Goal: Information Seeking & Learning: Compare options

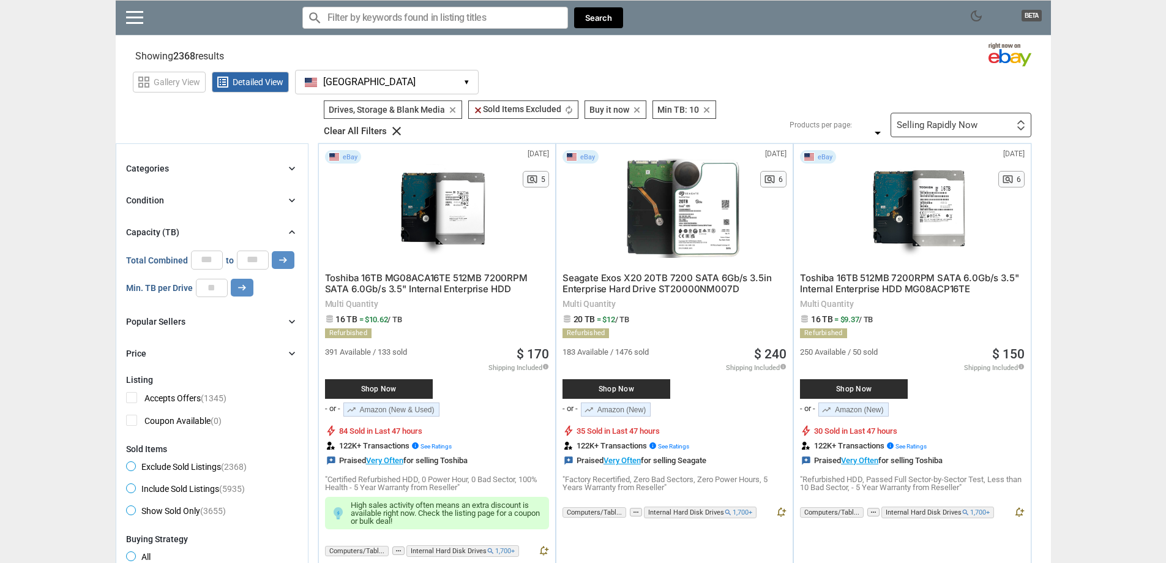
click at [294, 353] on icon "chevron_right" at bounding box center [292, 353] width 12 height 12
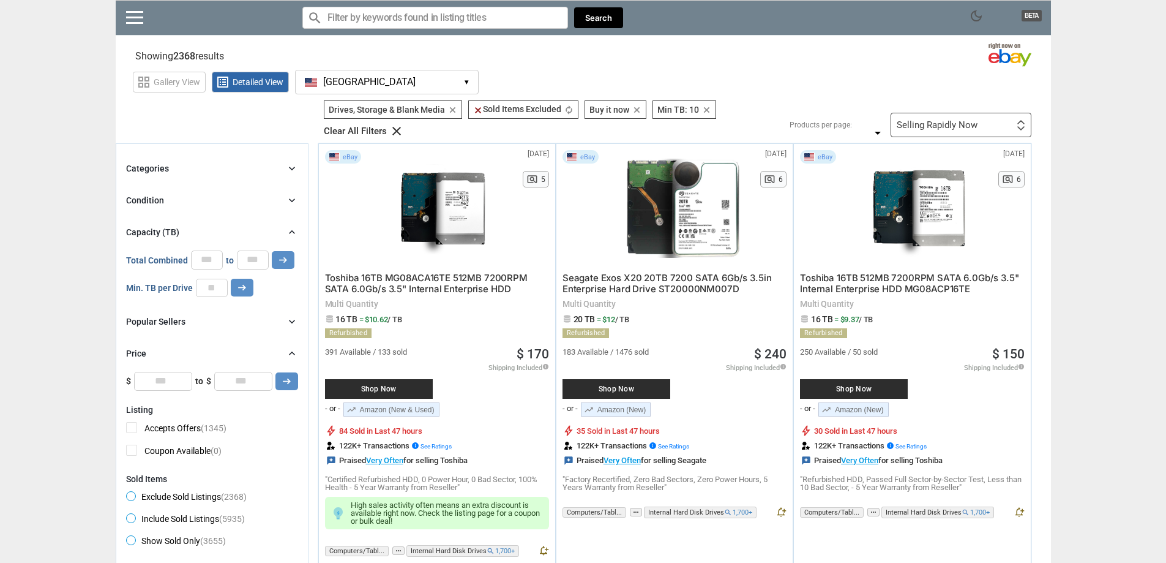
click at [294, 353] on icon "chevron_right" at bounding box center [292, 353] width 12 height 12
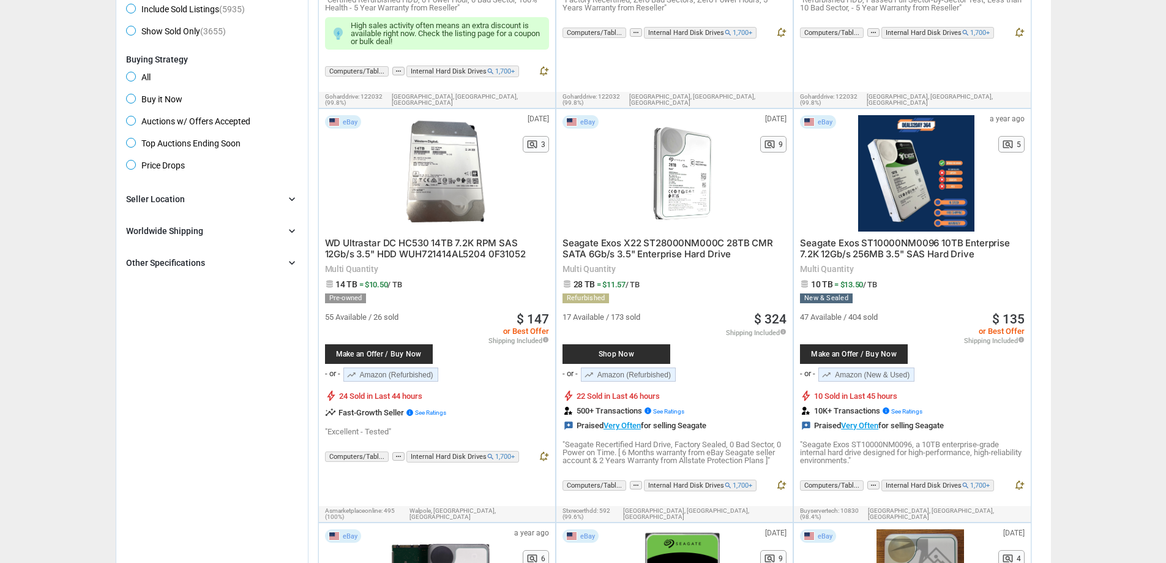
scroll to position [480, 0]
click at [297, 262] on icon "chevron_right" at bounding box center [292, 262] width 12 height 12
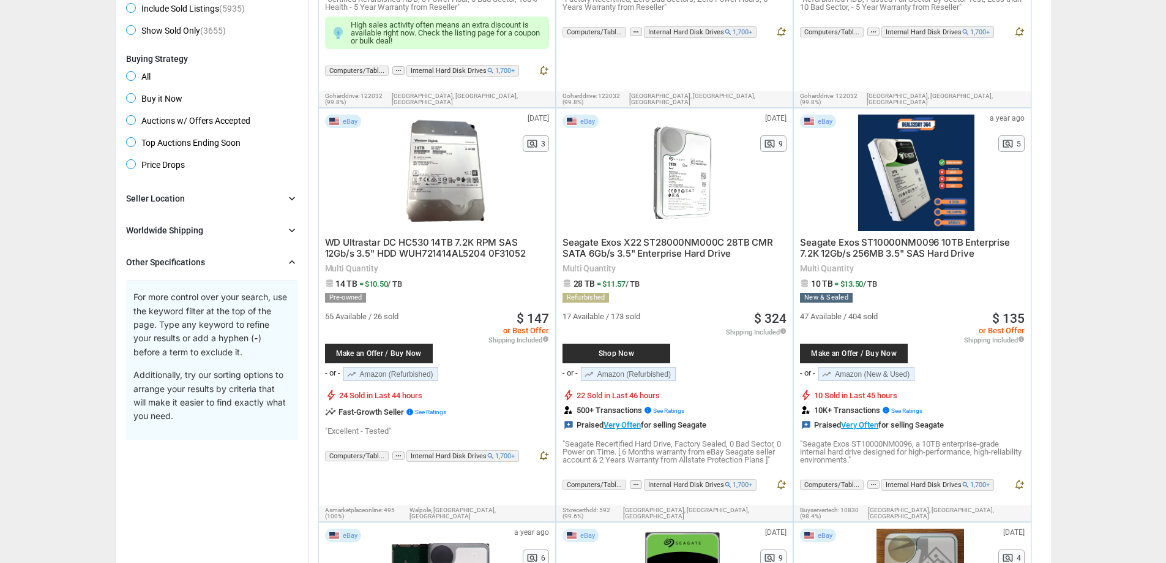
click at [291, 263] on icon "chevron_right" at bounding box center [292, 262] width 12 height 12
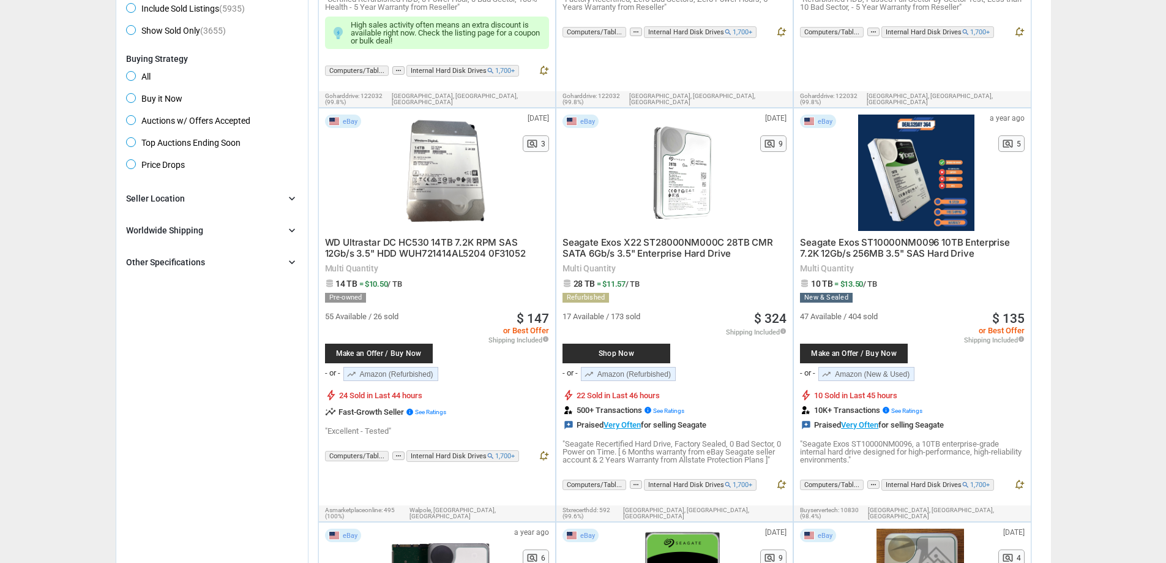
scroll to position [0, 0]
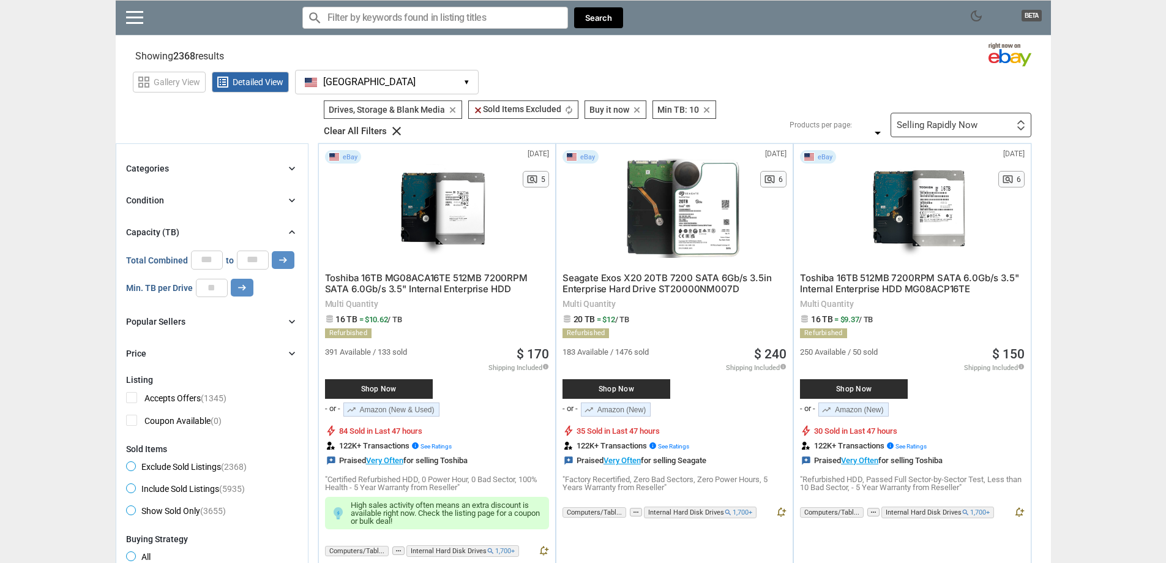
click at [282, 198] on div "Condition chevron_right" at bounding box center [212, 200] width 172 height 15
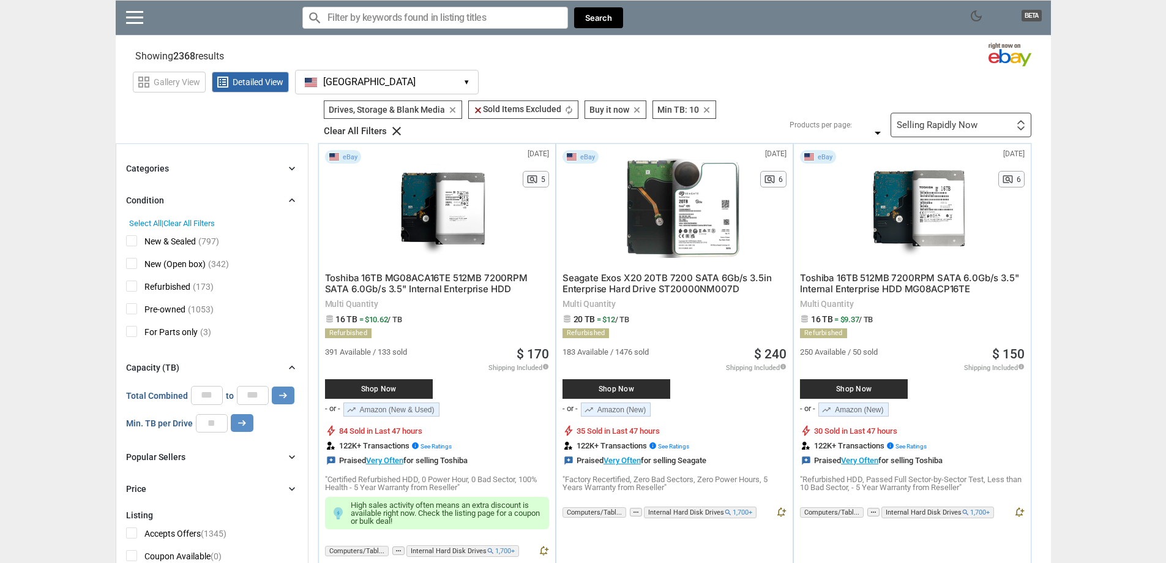
click at [282, 198] on div "Condition chevron_right" at bounding box center [212, 200] width 172 height 15
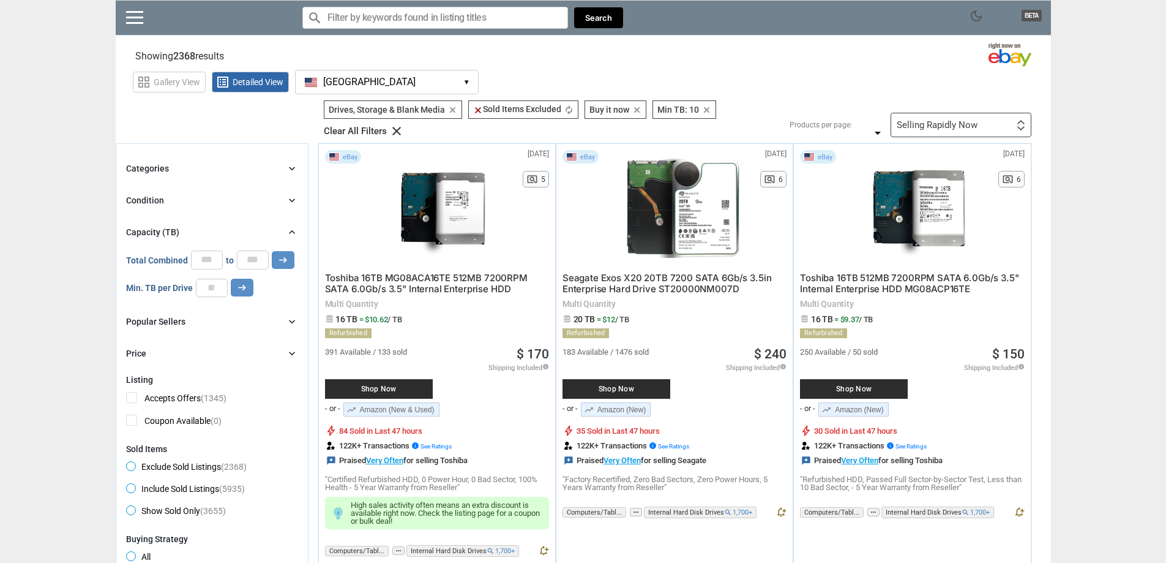
click at [291, 170] on icon "chevron_right" at bounding box center [292, 168] width 12 height 12
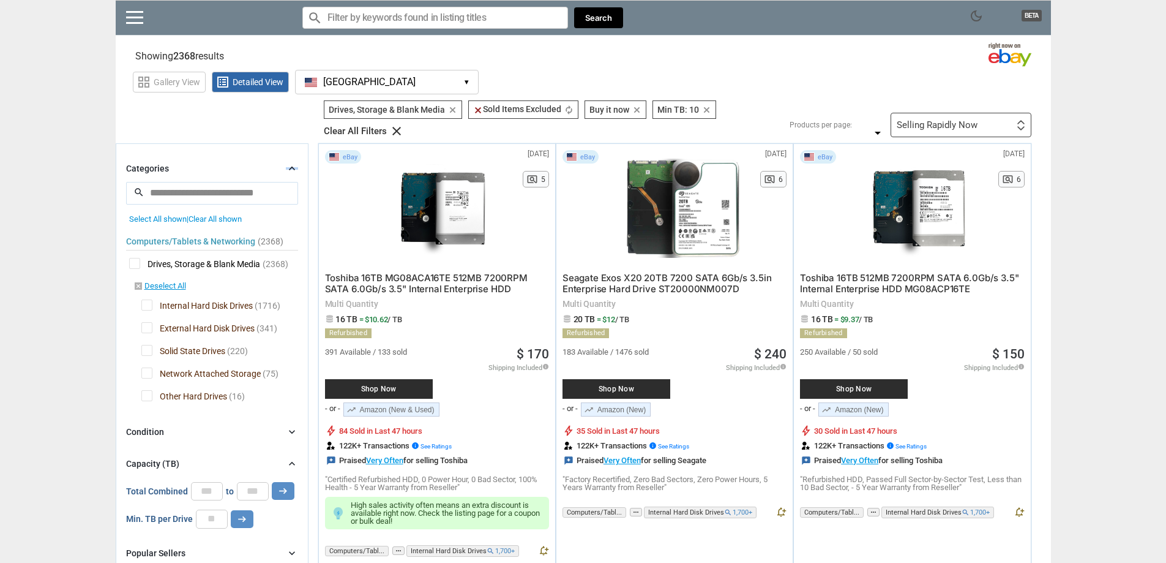
click at [291, 169] on icon "chevron_right" at bounding box center [292, 168] width 12 height 12
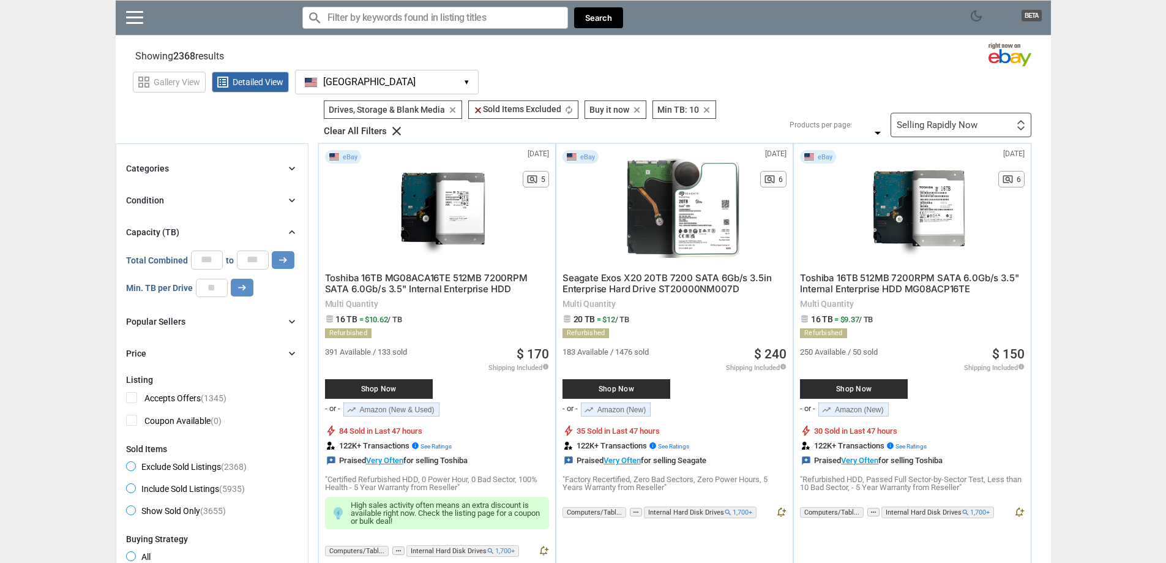
click at [272, 319] on div "Popular Sellers chevron_right" at bounding box center [212, 321] width 172 height 15
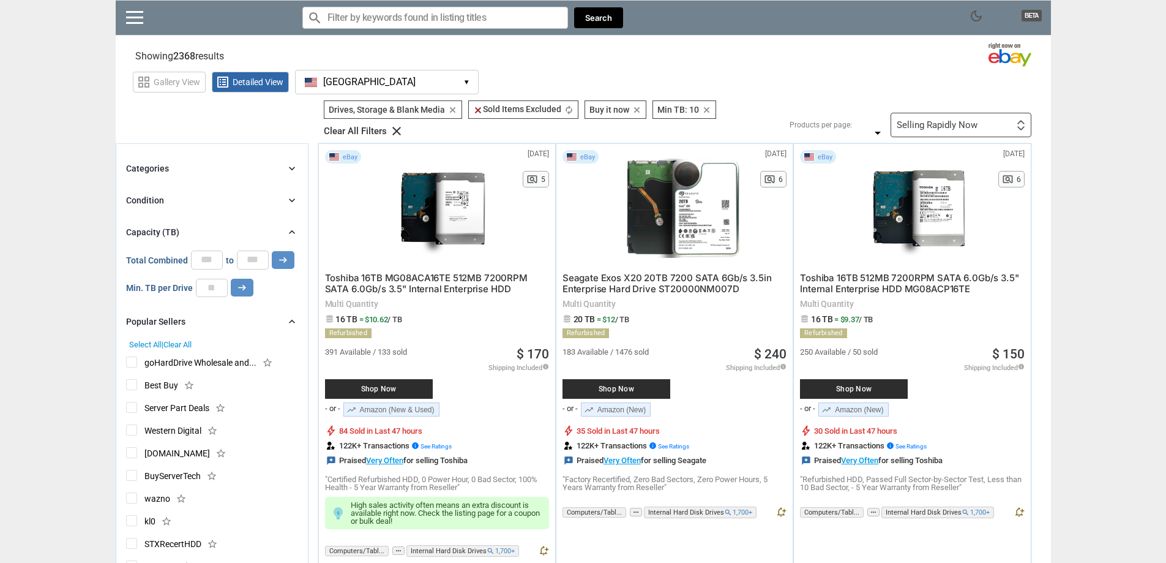
click at [272, 319] on div "Popular Sellers chevron_right" at bounding box center [212, 321] width 172 height 15
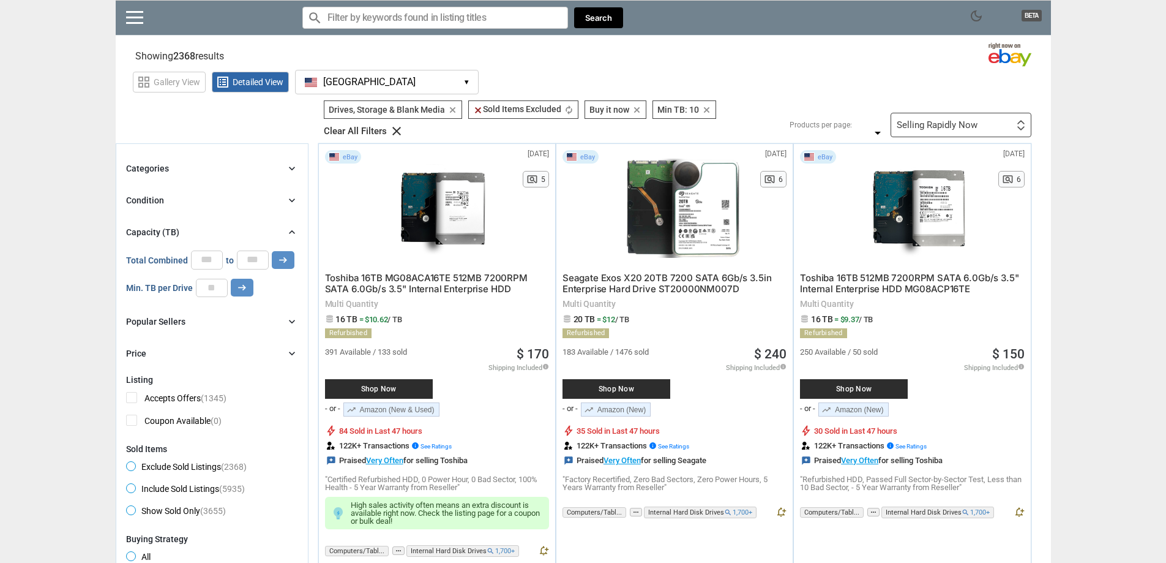
click at [261, 352] on div "Price chevron_right" at bounding box center [212, 353] width 172 height 15
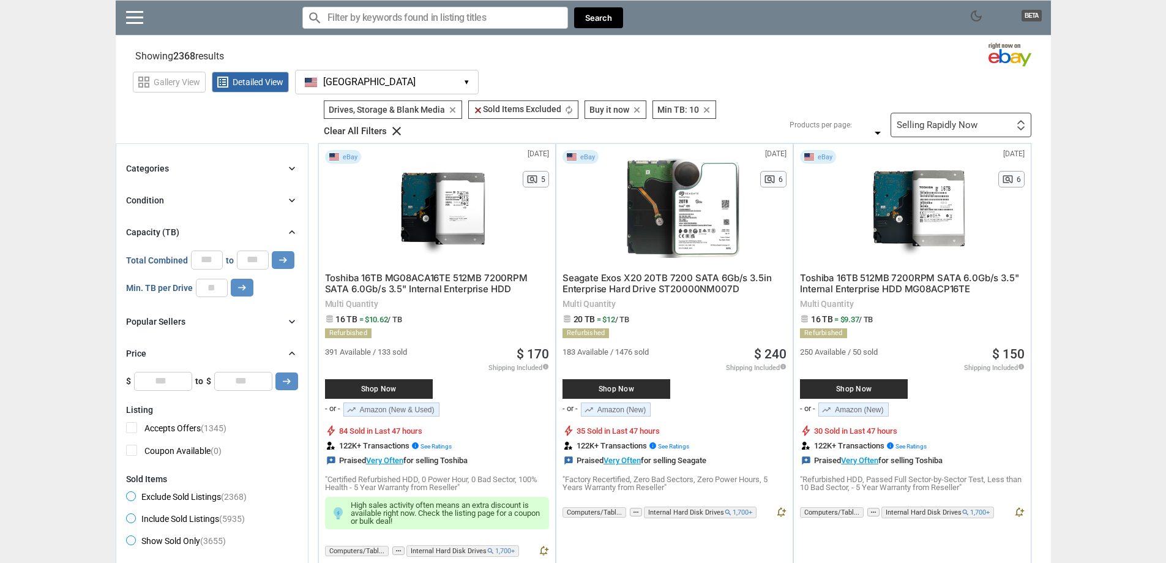
click at [261, 352] on div "Price chevron_right" at bounding box center [212, 353] width 172 height 15
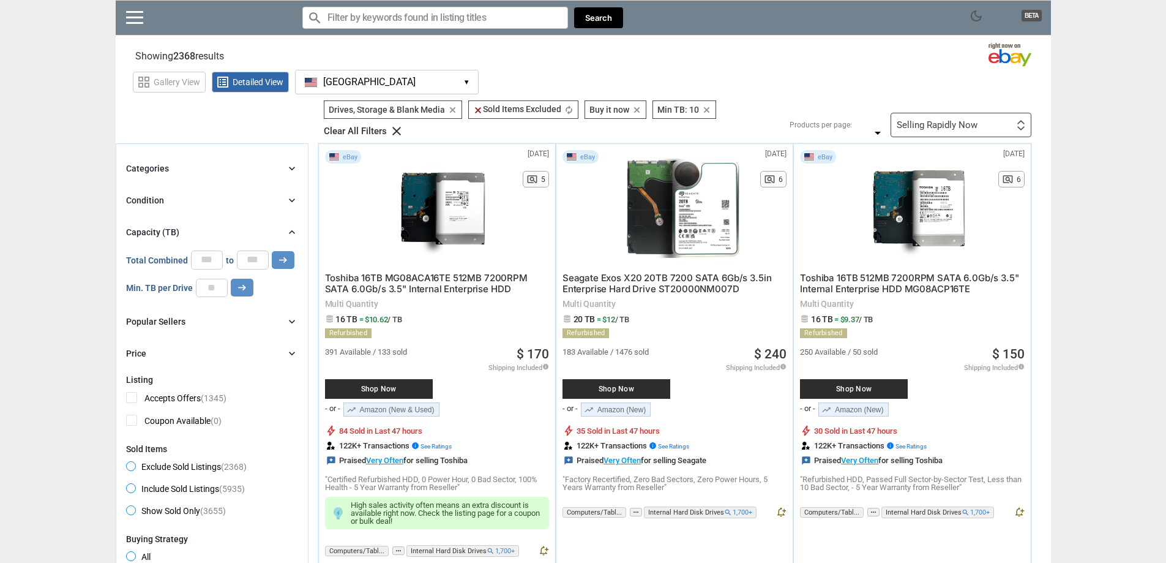
click at [225, 86] on span "list_alt" at bounding box center [222, 82] width 15 height 15
click at [180, 81] on span "Gallery View" at bounding box center [177, 82] width 47 height 9
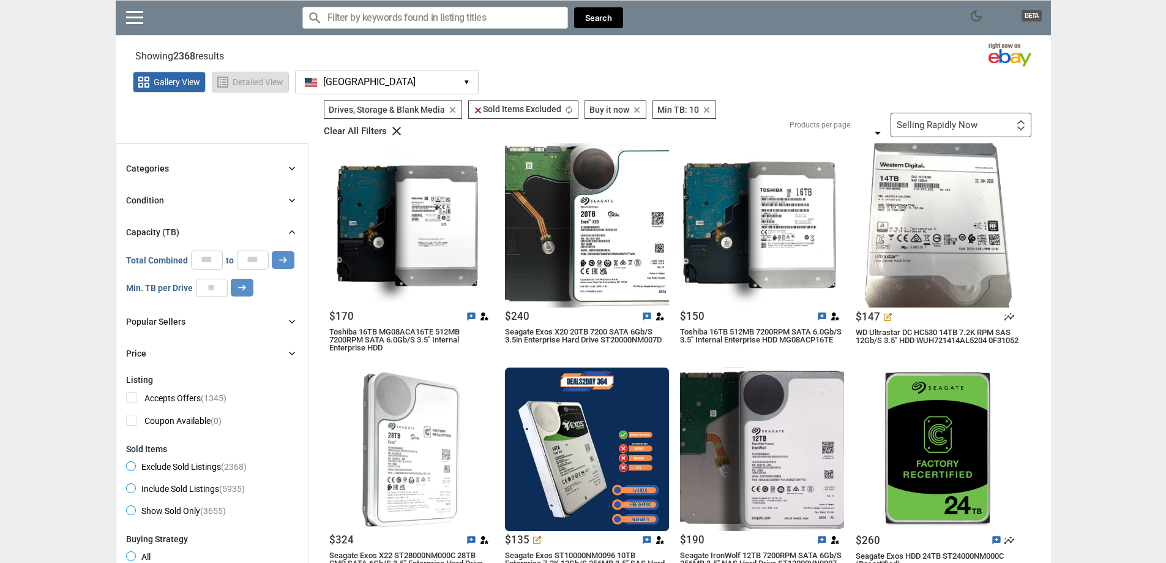
click at [263, 81] on span "Detailed View" at bounding box center [258, 82] width 51 height 9
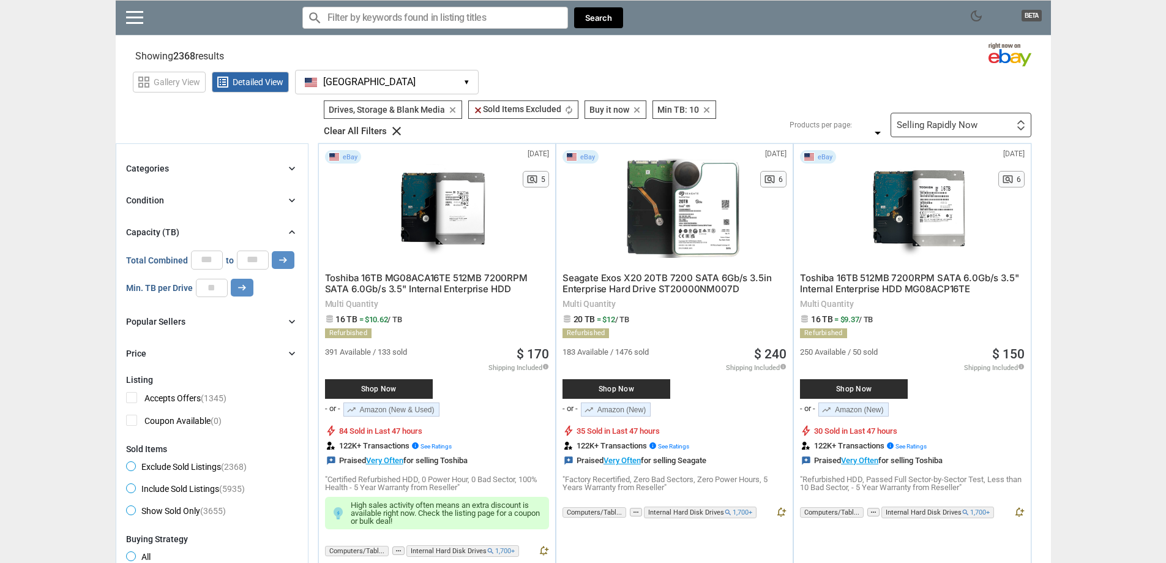
click at [573, 116] on div "Selling Rapidly Now First or Last Chance to Buy Recently Listed Selling Rapidly…" at bounding box center [961, 125] width 141 height 24
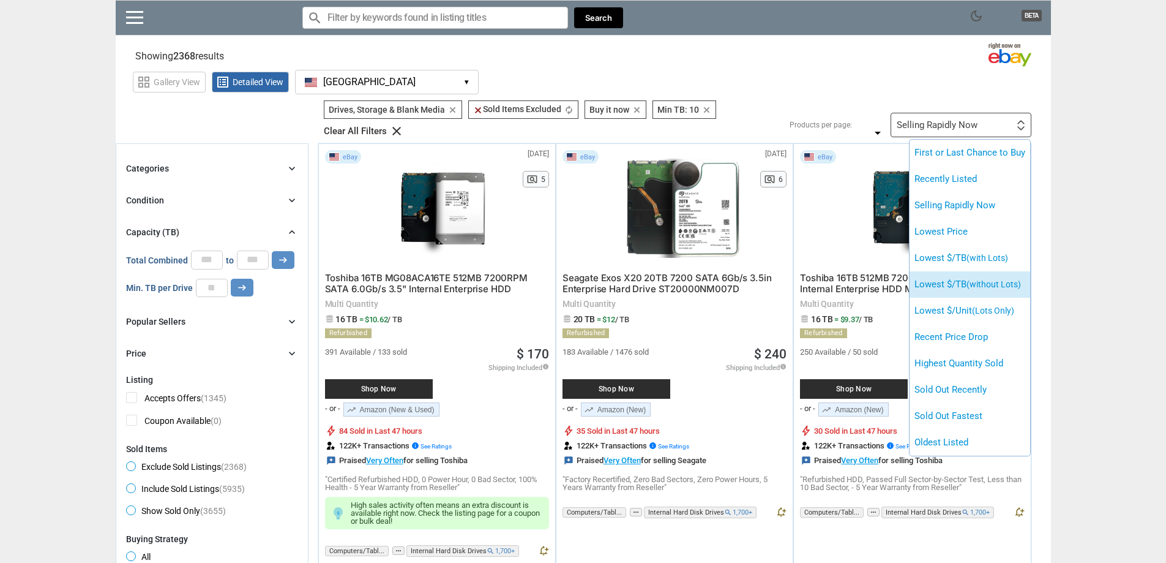
click at [573, 277] on li "Lowest $/TB (without Lots)" at bounding box center [970, 284] width 121 height 26
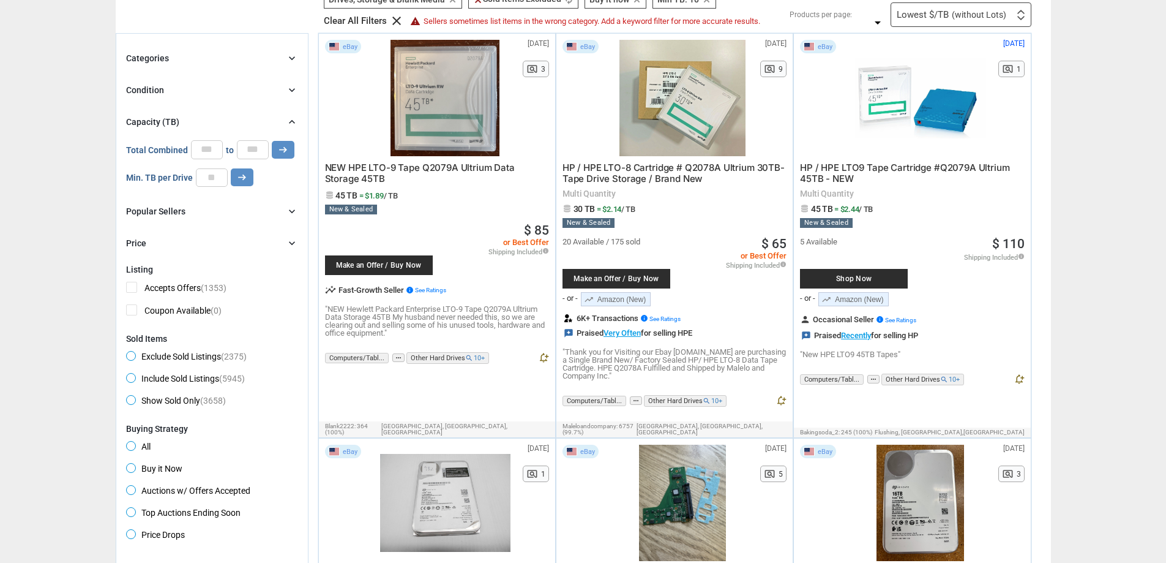
scroll to position [92, 0]
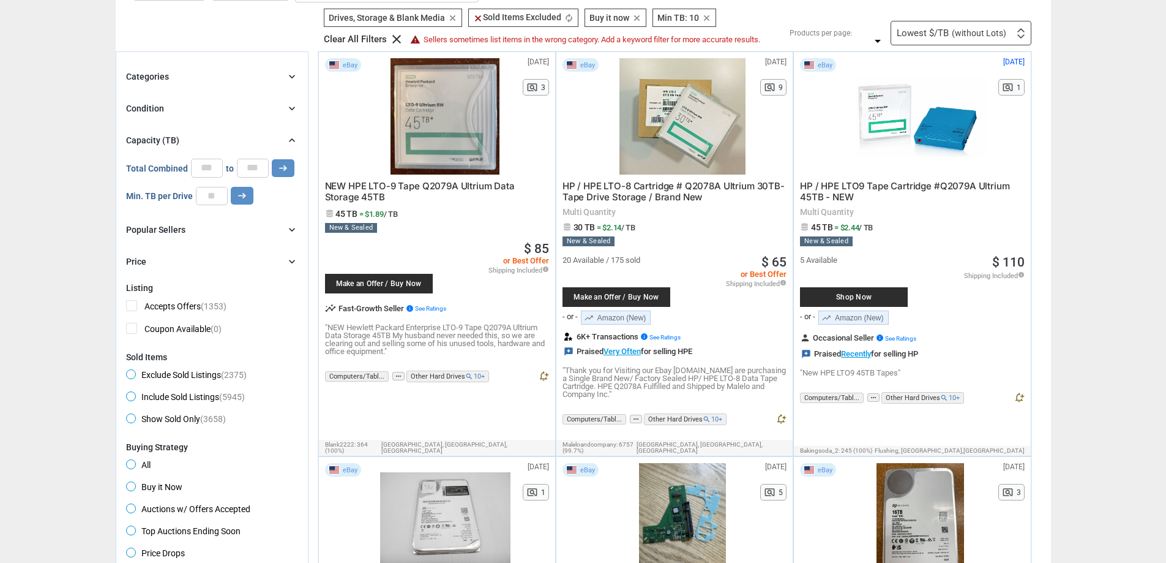
click at [291, 83] on div "chevron_right" at bounding box center [292, 76] width 12 height 12
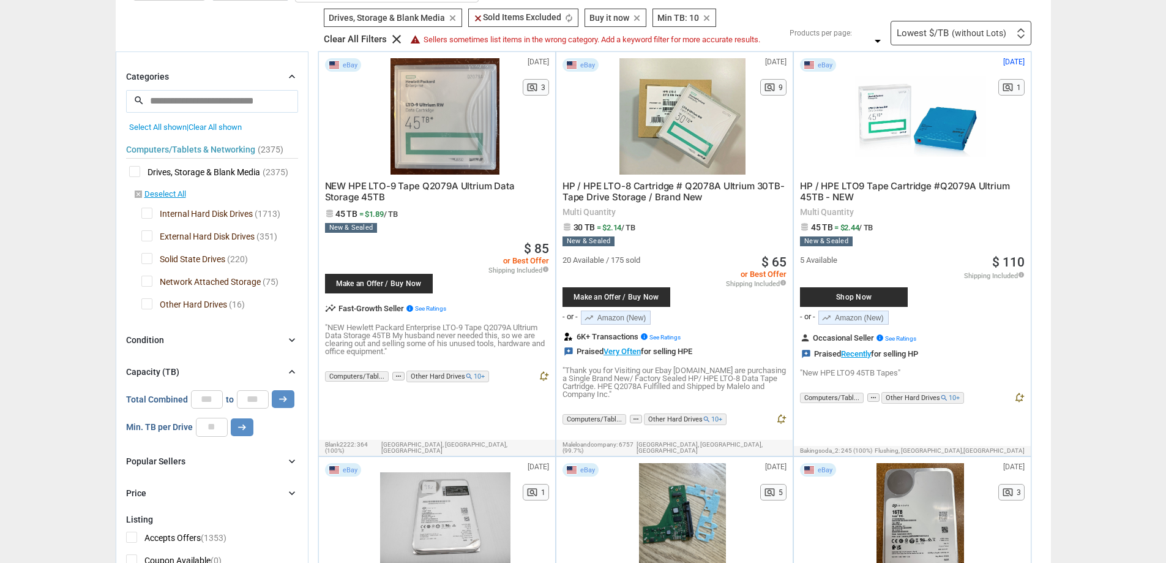
click at [291, 80] on icon "chevron_right" at bounding box center [292, 76] width 12 height 12
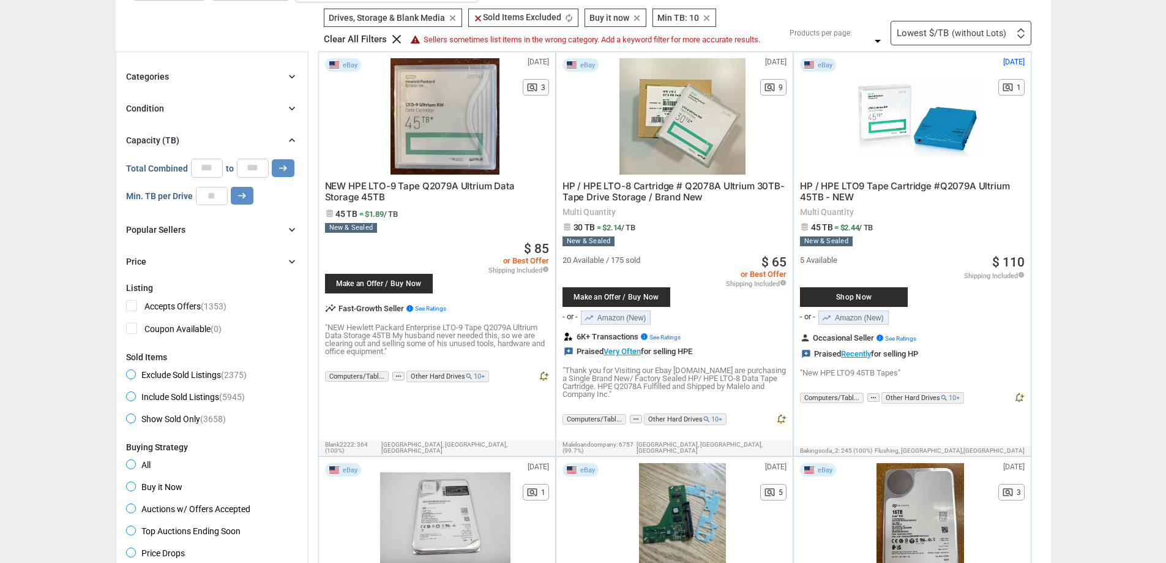
click at [290, 81] on icon "chevron_right" at bounding box center [292, 76] width 12 height 12
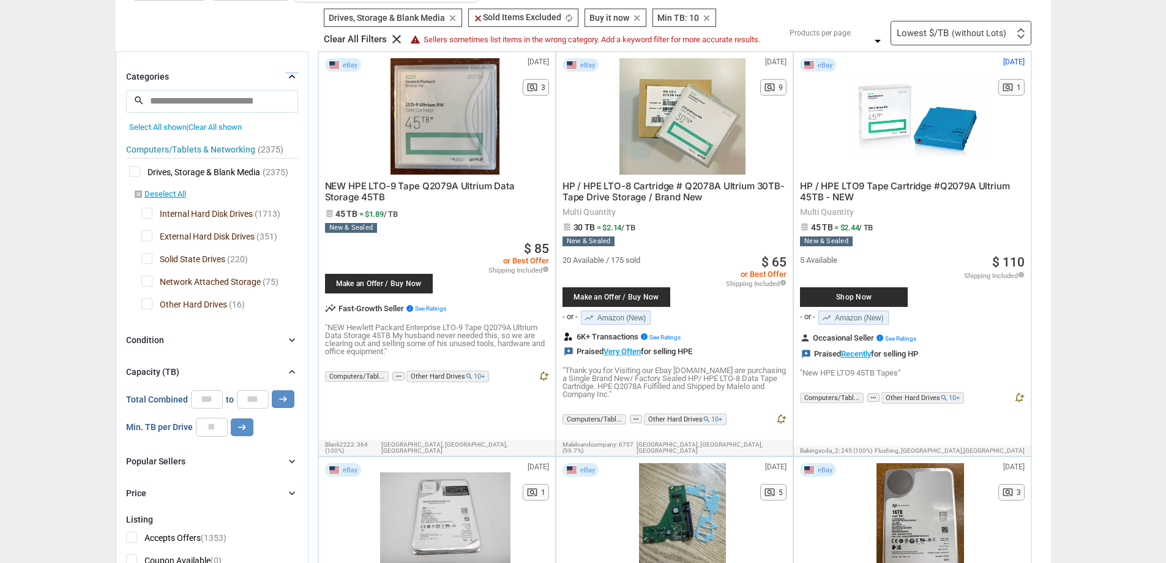
click at [148, 235] on span "External Hard Disk Drives" at bounding box center [197, 237] width 113 height 15
click at [141, 257] on span "Solid State Drives" at bounding box center [183, 260] width 84 height 15
click at [144, 283] on span "Network Attached Storage" at bounding box center [200, 282] width 119 height 15
click at [144, 303] on span "Other Hard Drives" at bounding box center [184, 305] width 86 height 15
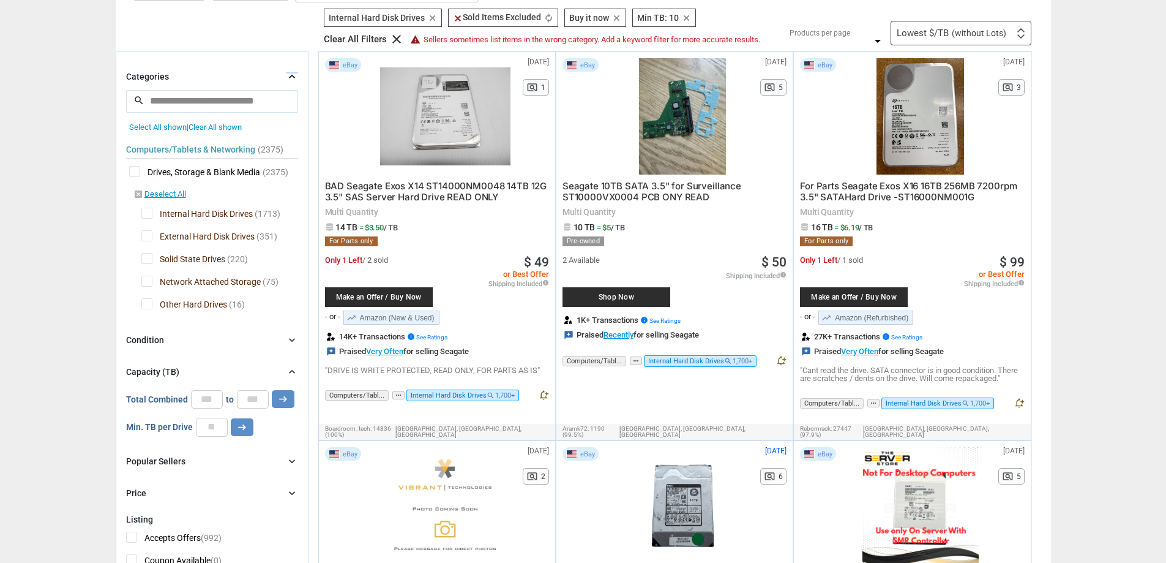
scroll to position [88, 0]
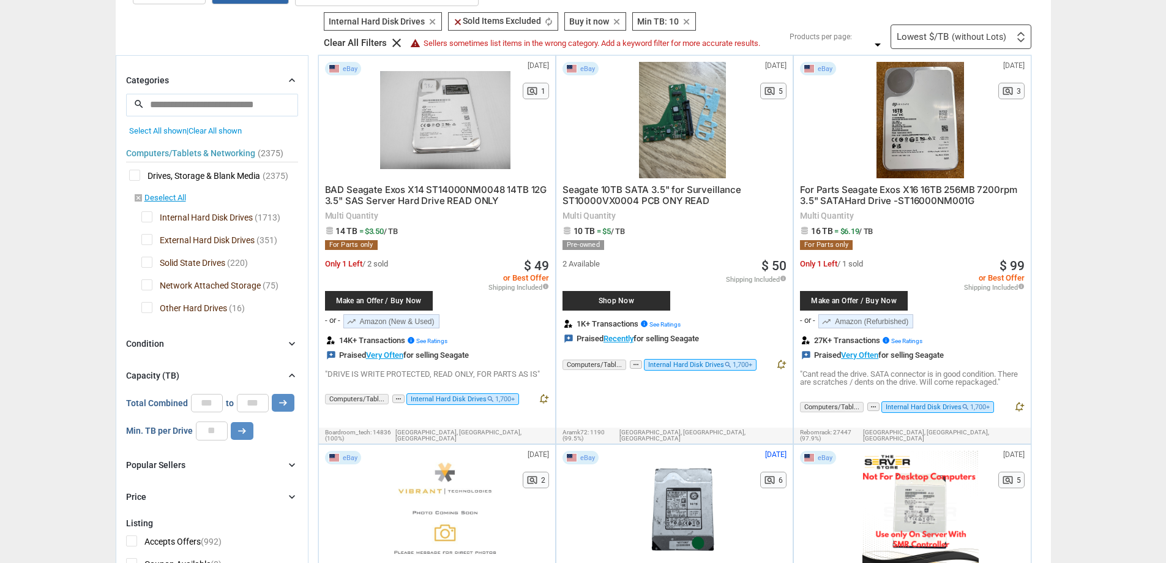
click at [154, 340] on div "Condition" at bounding box center [145, 343] width 38 height 12
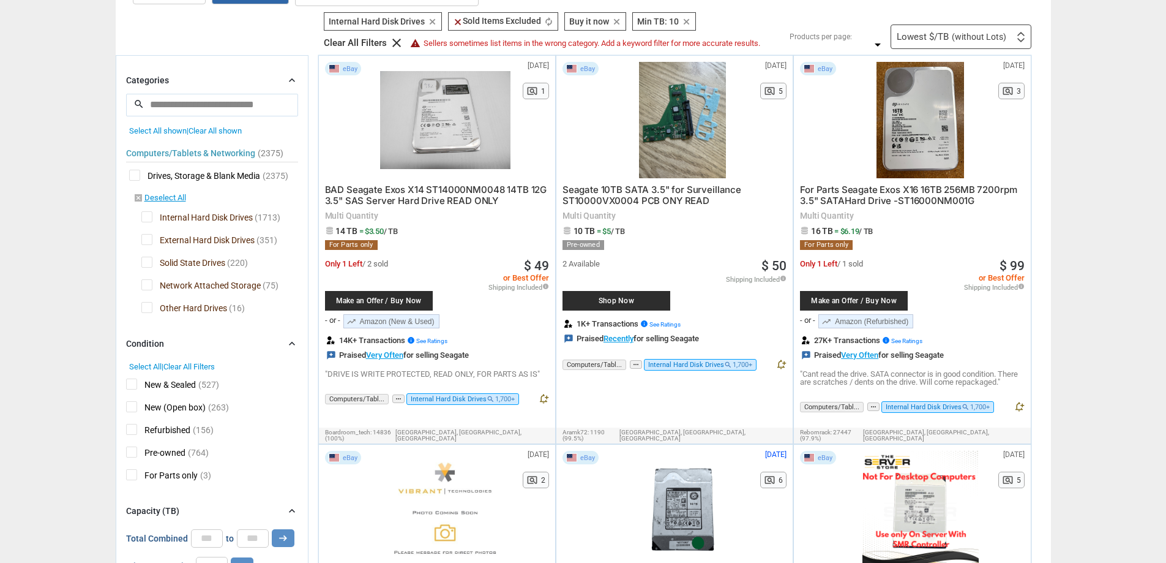
scroll to position [113, 0]
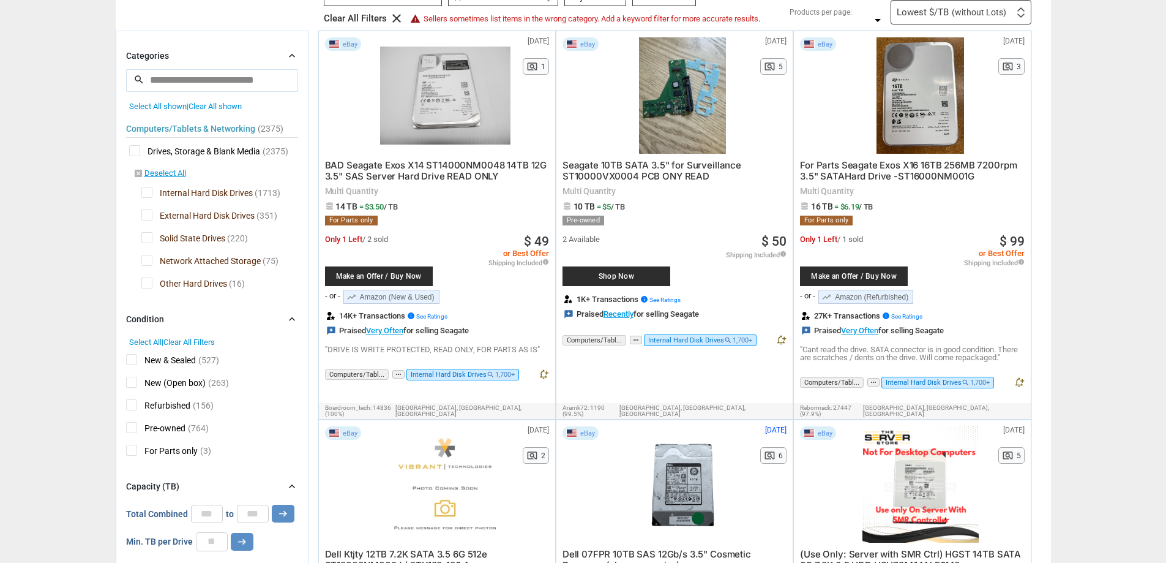
click at [133, 429] on span "Pre-owned" at bounding box center [155, 429] width 59 height 15
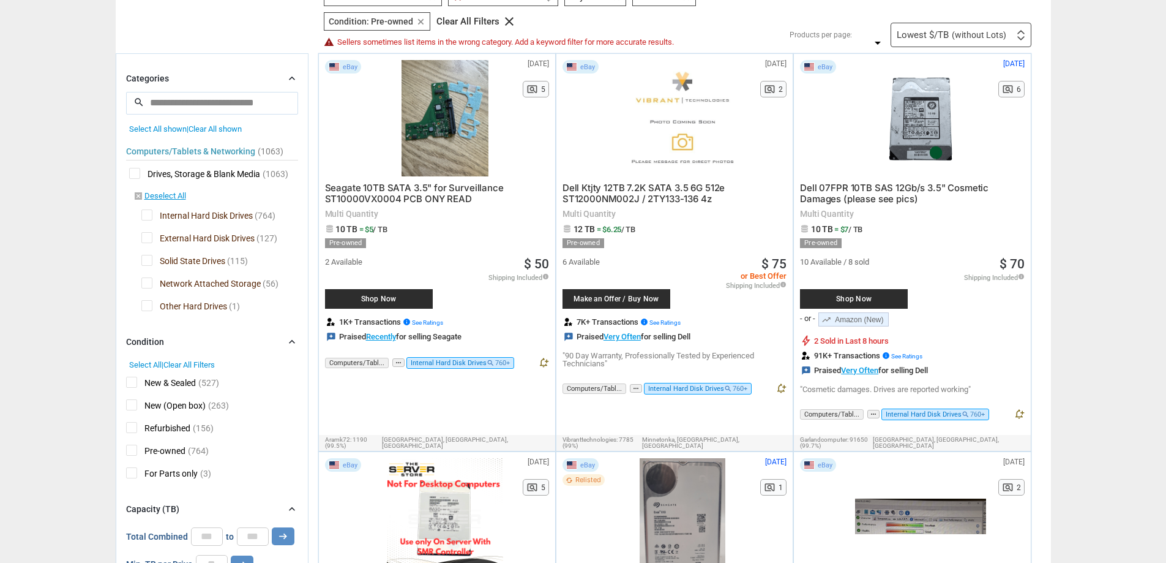
click at [131, 405] on span "New (Open box)" at bounding box center [166, 406] width 80 height 15
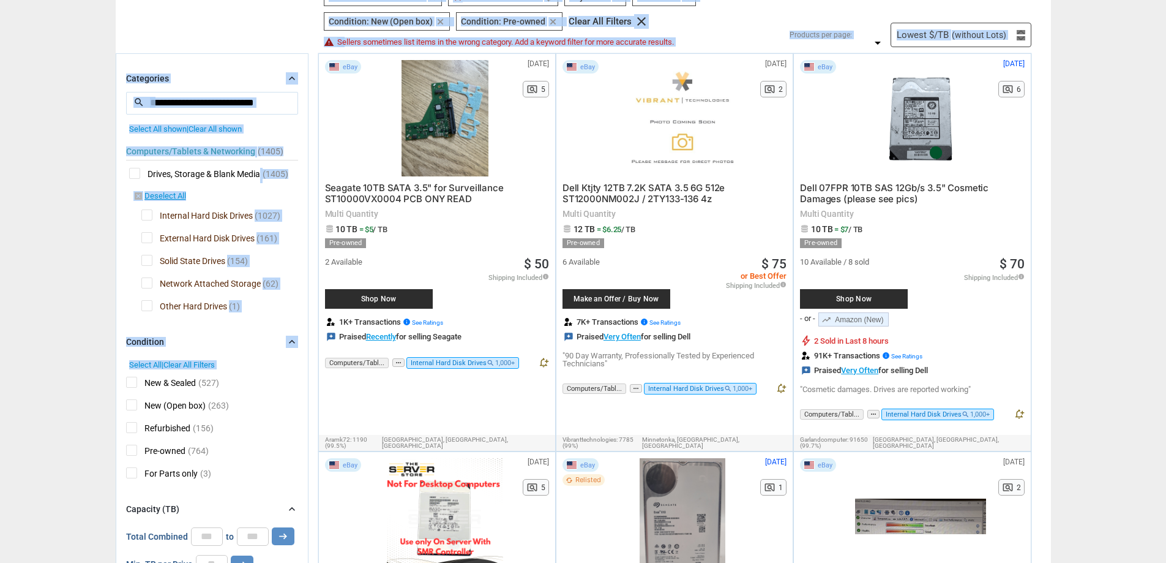
click at [129, 429] on span "Refurbished" at bounding box center [158, 429] width 64 height 15
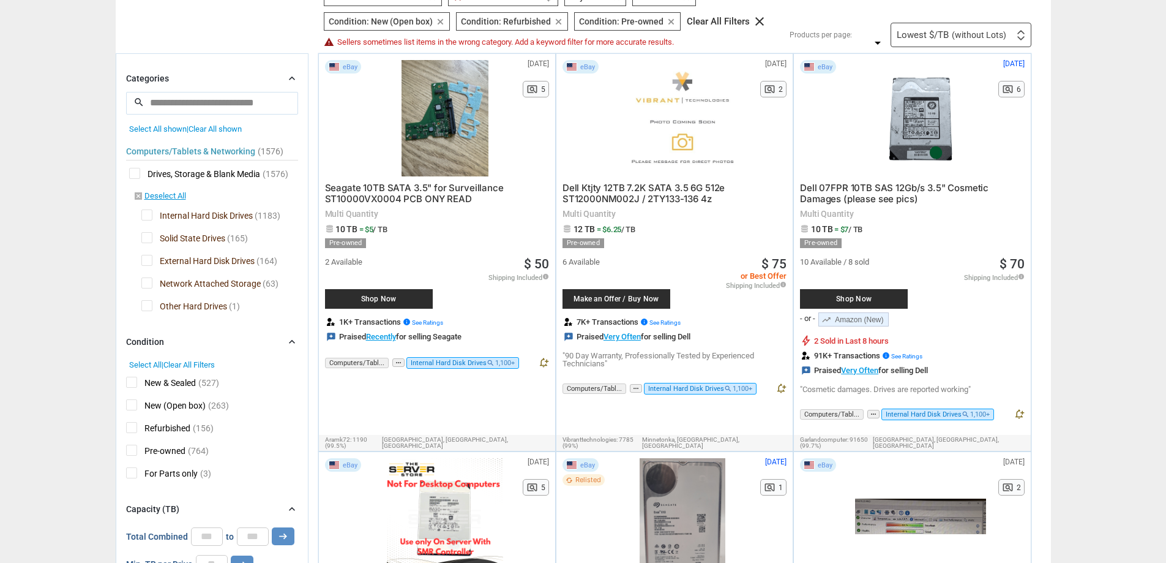
click at [132, 384] on span "New & Sealed" at bounding box center [161, 383] width 70 height 15
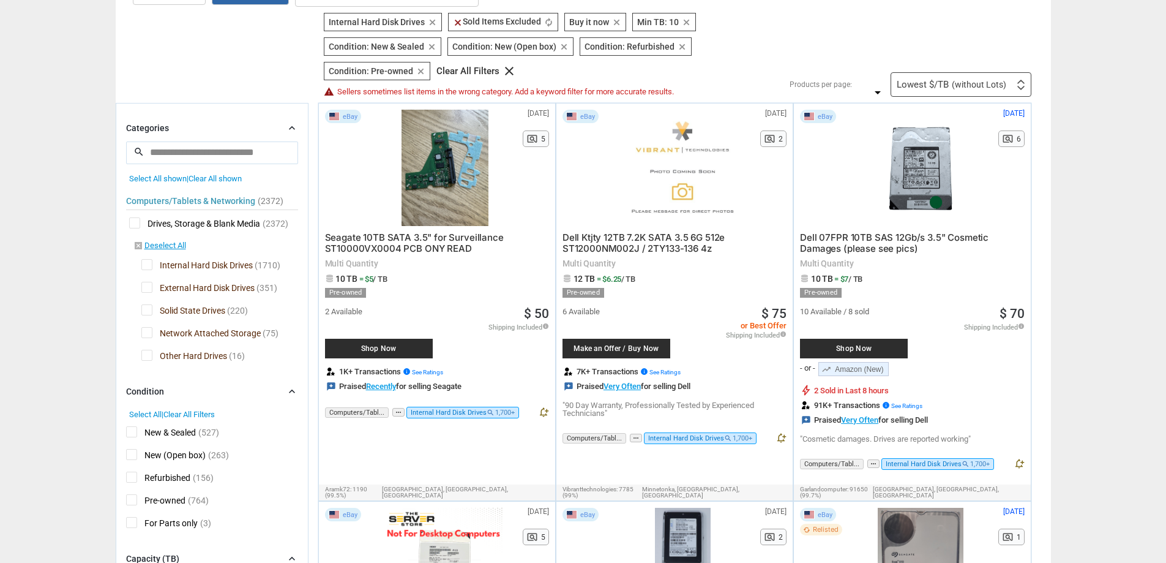
scroll to position [176, 0]
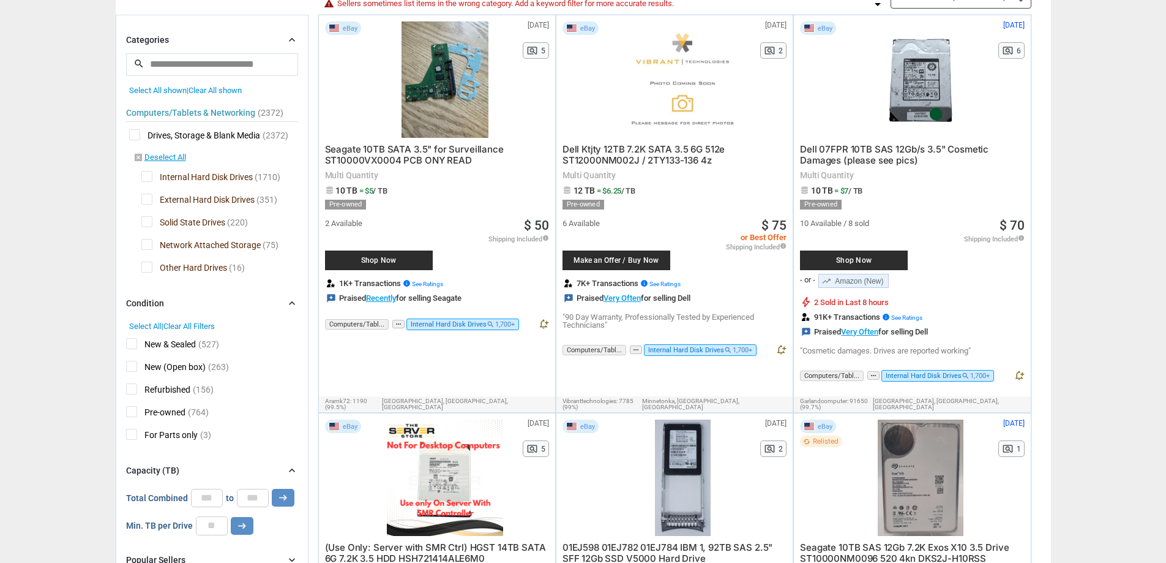
click at [132, 410] on span "Pre-owned" at bounding box center [155, 413] width 59 height 15
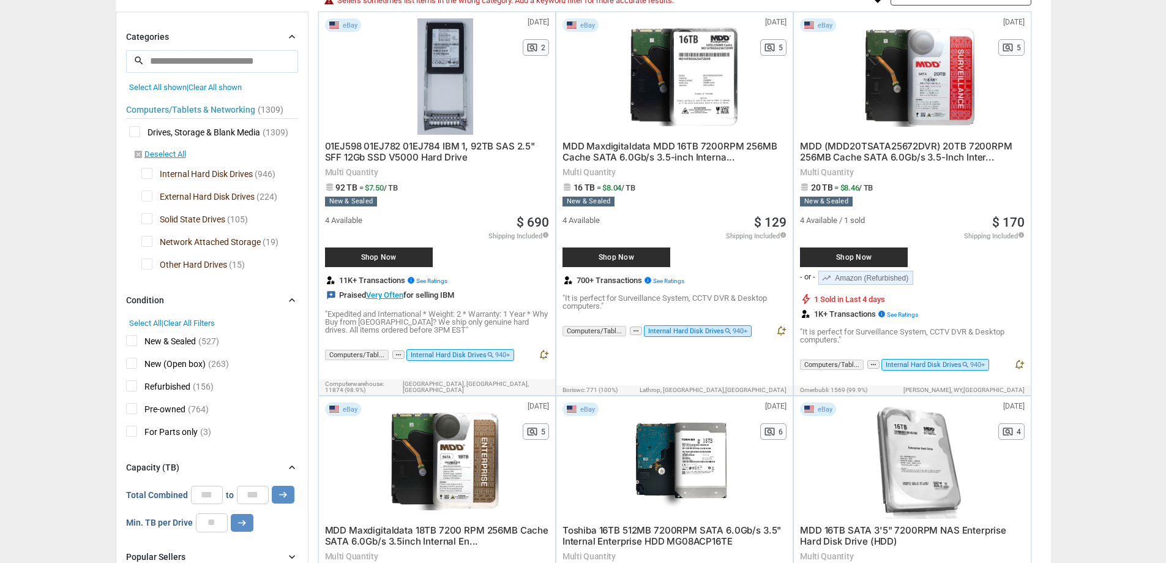
scroll to position [31, 0]
